Goal: Information Seeking & Learning: Learn about a topic

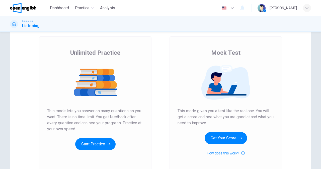
scroll to position [18, 0]
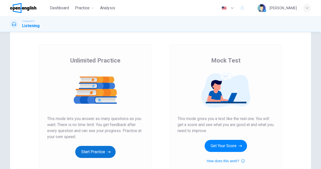
click at [92, 146] on button "Start Practice" at bounding box center [95, 152] width 40 height 12
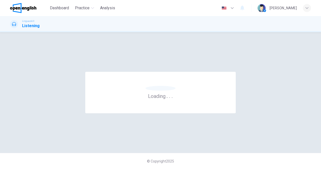
scroll to position [0, 0]
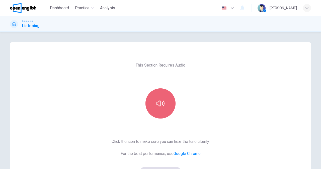
click at [169, 108] on button "button" at bounding box center [160, 103] width 30 height 30
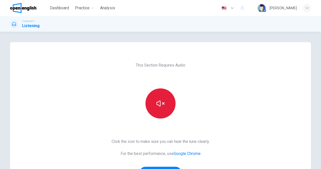
click at [172, 108] on button "button" at bounding box center [160, 103] width 30 height 30
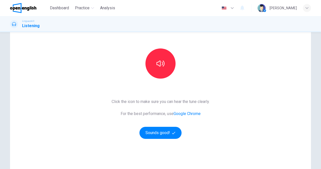
scroll to position [39, 0]
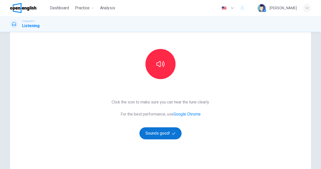
click at [172, 134] on icon "button" at bounding box center [173, 133] width 3 height 3
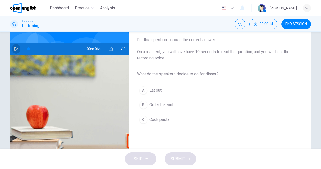
click at [15, 50] on icon "button" at bounding box center [16, 49] width 4 height 4
type input "*"
click at [160, 119] on span "Cook pasta" at bounding box center [159, 119] width 20 height 6
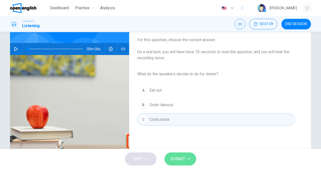
click at [180, 156] on span "SUBMIT" at bounding box center [177, 158] width 15 height 7
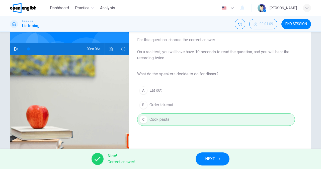
click at [215, 161] on span "NEXT" at bounding box center [210, 158] width 10 height 7
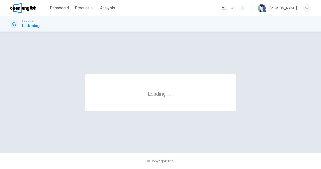
scroll to position [0, 0]
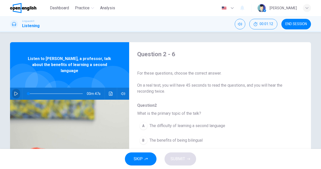
click at [15, 87] on button "button" at bounding box center [16, 93] width 8 height 12
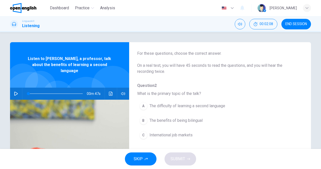
scroll to position [24, 0]
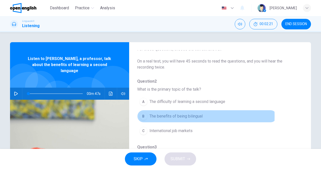
click at [150, 116] on span "The benefits of being bilingual" at bounding box center [175, 116] width 53 height 6
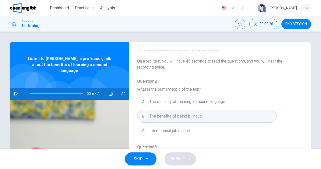
click at [298, 94] on div "Question 2 - 6 For these questions, choose the correct answer. On a real test, …" at bounding box center [216, 105] width 174 height 158
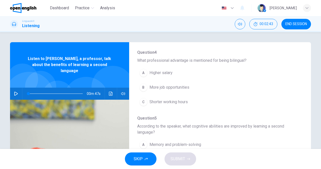
scroll to position [189, 0]
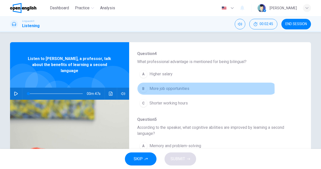
click at [179, 89] on span "More job opportunities" at bounding box center [169, 88] width 40 height 6
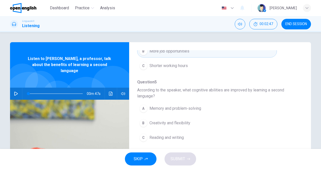
scroll to position [228, 0]
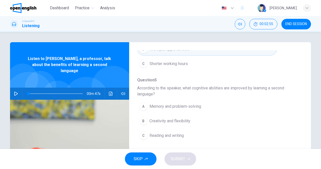
click at [190, 108] on span "Memory and problem-solving" at bounding box center [175, 106] width 52 height 6
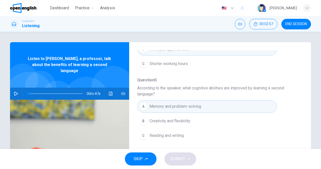
click at [14, 91] on icon "button" at bounding box center [16, 93] width 4 height 4
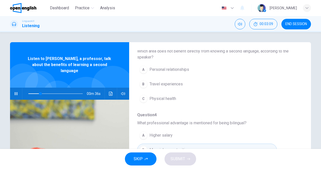
scroll to position [127, 0]
click at [298, 106] on div "Question 2 - 6 For these questions, choose the correct answer. On a real test, …" at bounding box center [216, 129] width 174 height 158
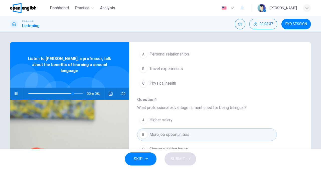
scroll to position [142, 0]
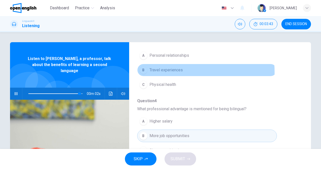
click at [175, 72] on span "Travel experiences" at bounding box center [165, 70] width 33 height 6
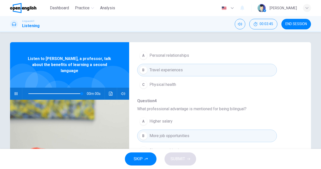
type input "*"
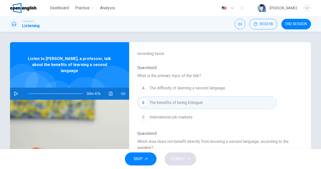
scroll to position [37, 0]
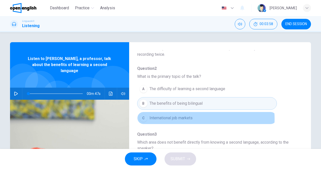
click at [187, 119] on span "International job markets" at bounding box center [170, 118] width 43 height 6
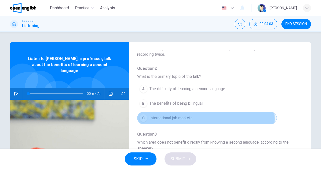
click at [187, 119] on span "International job markets" at bounding box center [170, 118] width 43 height 6
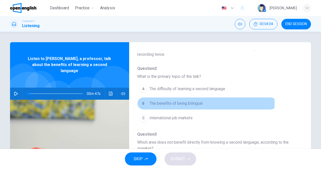
click at [188, 103] on span "The benefits of being bilingual" at bounding box center [175, 103] width 53 height 6
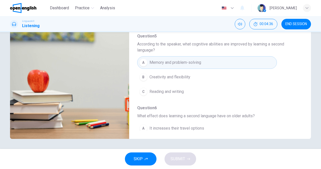
scroll to position [228, 0]
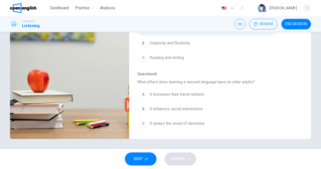
click at [174, 109] on span "It enhances social interactions" at bounding box center [175, 109] width 53 height 6
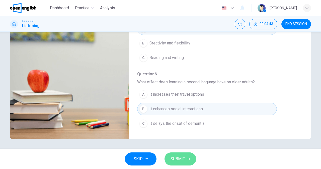
click at [179, 157] on span "SUBMIT" at bounding box center [177, 158] width 15 height 7
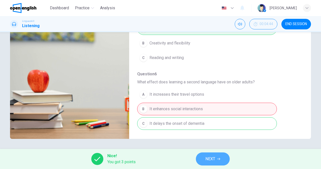
click at [210, 159] on span "NEXT" at bounding box center [210, 158] width 10 height 7
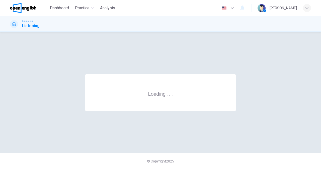
scroll to position [0, 0]
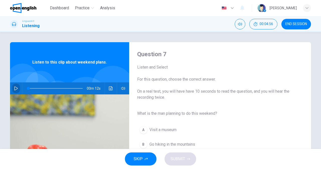
click at [15, 87] on icon "button" at bounding box center [16, 88] width 4 height 4
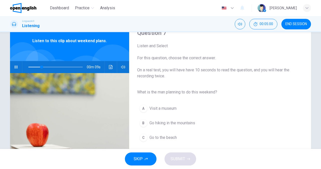
scroll to position [22, 0]
type input "*"
click at [178, 124] on span "Go hiking in the mountains" at bounding box center [172, 123] width 46 height 6
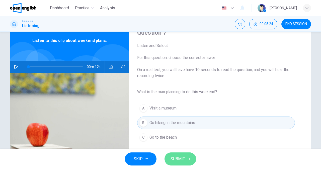
click at [182, 155] on span "SUBMIT" at bounding box center [177, 158] width 15 height 7
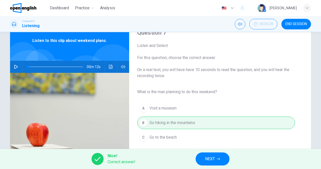
click at [214, 161] on span "NEXT" at bounding box center [210, 158] width 10 height 7
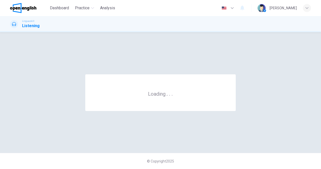
scroll to position [0, 0]
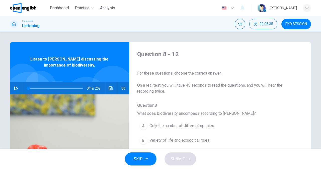
drag, startPoint x: 298, startPoint y: 85, endPoint x: 296, endPoint y: 97, distance: 11.9
click at [296, 101] on div "Question 8 - 12 For these questions, choose the correct answer. On a real test,…" at bounding box center [216, 129] width 174 height 158
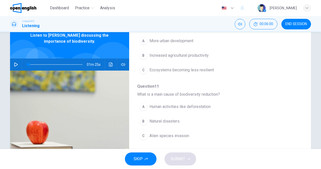
scroll to position [23, 0]
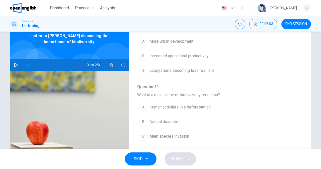
click at [14, 64] on icon "button" at bounding box center [16, 65] width 4 height 4
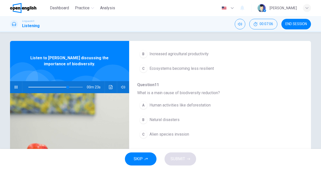
scroll to position [0, 0]
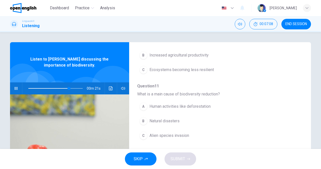
click at [302, 144] on div "Question 8 - 12 For these questions, choose the correct answer. On a real test,…" at bounding box center [160, 129] width 301 height 174
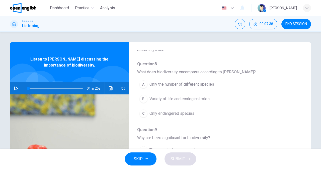
scroll to position [41, 0]
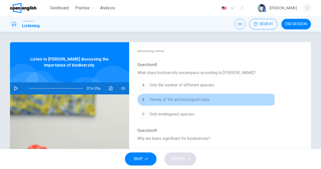
click at [194, 100] on span "Variety of life and ecological roles" at bounding box center [179, 99] width 60 height 6
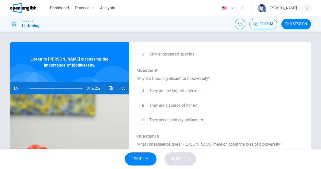
scroll to position [101, 0]
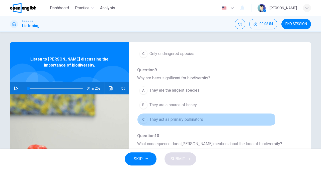
click at [199, 122] on span "They act as primary pollinators" at bounding box center [176, 119] width 54 height 6
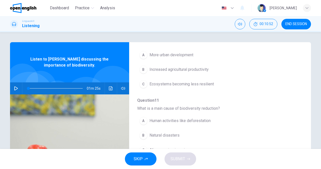
scroll to position [216, 0]
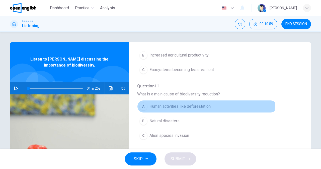
click at [196, 105] on span "Human activities like deforestation" at bounding box center [179, 106] width 61 height 6
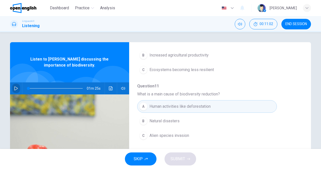
click at [13, 89] on button "button" at bounding box center [16, 88] width 8 height 12
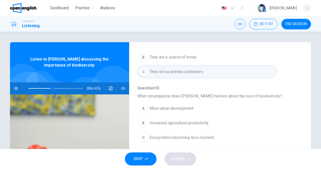
scroll to position [149, 0]
click at [197, 139] on span "Ecosystems becoming less resilient" at bounding box center [181, 137] width 64 height 6
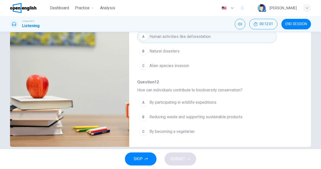
scroll to position [71, 0]
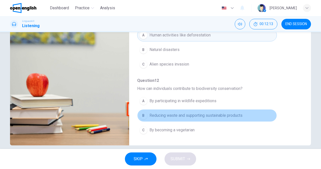
click at [240, 114] on span "Reducing waste and supporting sustainable products" at bounding box center [195, 115] width 93 height 6
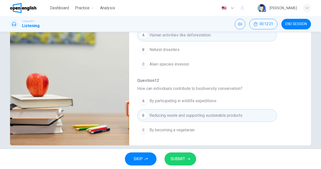
click at [186, 155] on button "SUBMIT" at bounding box center [180, 158] width 32 height 13
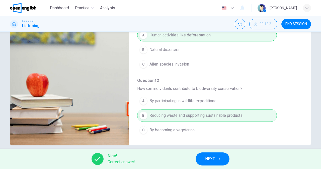
type input "*"
click at [296, 23] on span "END SESSION" at bounding box center [296, 24] width 22 height 4
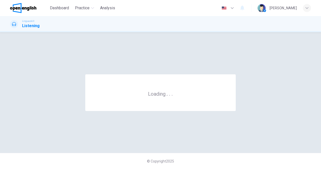
scroll to position [0, 0]
